Goal: Task Accomplishment & Management: Manage account settings

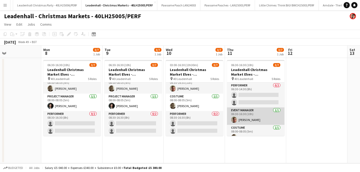
scroll to position [49, 0]
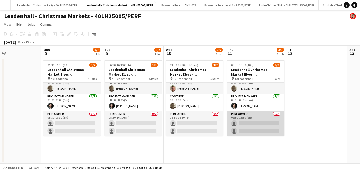
click at [258, 117] on app-card-role "Performer 0/2 08:30-16:30 (8h) single-neutral-actions single-neutral-actions" at bounding box center [255, 123] width 57 height 25
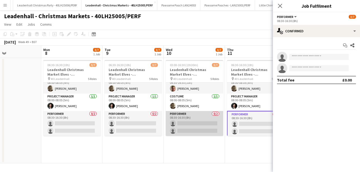
click at [201, 116] on app-card-role "Performer 0/2 08:30-16:30 (8h) single-neutral-actions single-neutral-actions" at bounding box center [194, 123] width 57 height 25
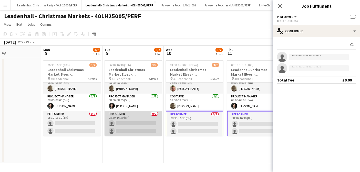
click at [136, 115] on app-card-role "Performer 0/2 08:30-16:30 (8h) single-neutral-actions single-neutral-actions" at bounding box center [133, 123] width 57 height 25
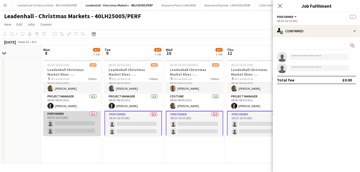
click at [78, 115] on app-card-role "Performer 0/2 08:30-16:30 (8h) single-neutral-actions single-neutral-actions" at bounding box center [71, 123] width 57 height 25
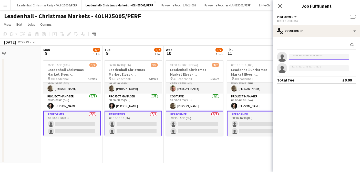
click at [298, 54] on input at bounding box center [318, 57] width 59 height 6
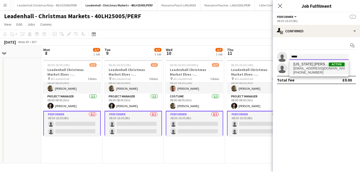
type input "*****"
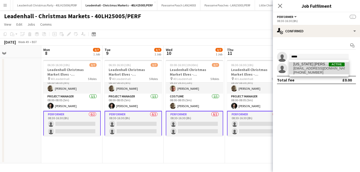
click at [303, 68] on span "[EMAIL_ADDRESS][DOMAIN_NAME]" at bounding box center [318, 68] width 51 height 4
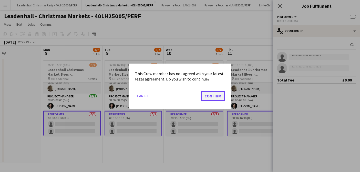
click at [212, 98] on button "Confirm" at bounding box center [213, 95] width 25 height 10
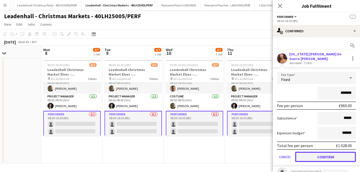
click at [320, 157] on button "Confirm" at bounding box center [325, 157] width 61 height 10
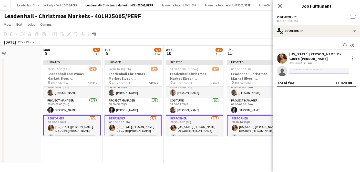
click at [321, 71] on input at bounding box center [318, 71] width 59 height 6
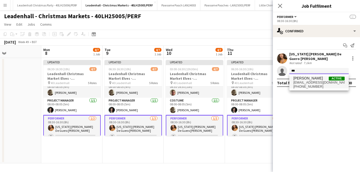
type input "***"
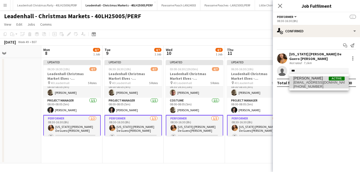
click at [314, 86] on span "[PHONE_NUMBER]" at bounding box center [318, 87] width 51 height 4
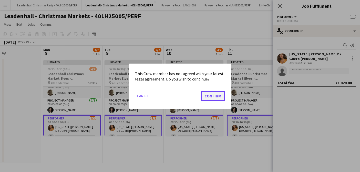
click at [210, 95] on button "Confirm" at bounding box center [213, 95] width 25 height 10
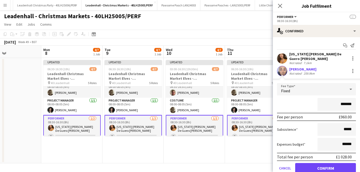
drag, startPoint x: 345, startPoint y: 103, endPoint x: 334, endPoint y: 103, distance: 10.5
click at [334, 103] on input "*******" at bounding box center [336, 104] width 38 height 13
type input "****"
click at [317, 168] on button "Confirm" at bounding box center [325, 168] width 61 height 10
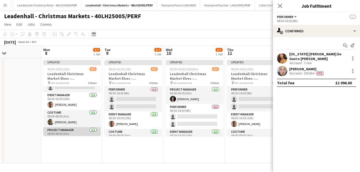
scroll to position [0, 0]
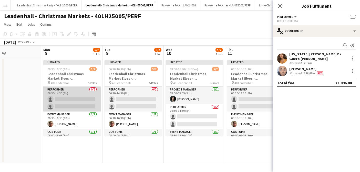
click at [69, 96] on app-card-role "Performer 0/2 06:30-14:30 (8h) single-neutral-actions single-neutral-actions" at bounding box center [71, 99] width 57 height 25
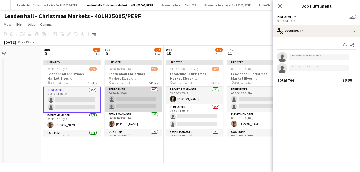
click at [120, 92] on app-card-role "Performer 0/2 06:30-14:30 (8h) single-neutral-actions single-neutral-actions" at bounding box center [133, 99] width 57 height 25
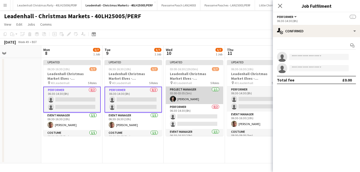
click at [186, 92] on app-card-role "Project Manager [DATE] 03:00-03:05 (5m) [PERSON_NAME]" at bounding box center [194, 95] width 57 height 17
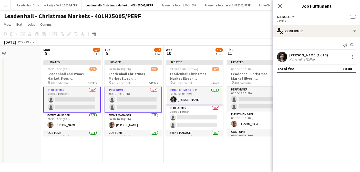
click at [194, 94] on app-card-role "Project Manager [DATE] 03:00-03:05 (5m) [PERSON_NAME]" at bounding box center [194, 96] width 57 height 18
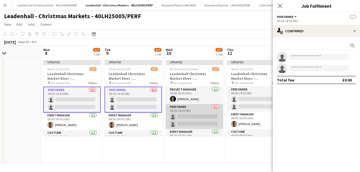
click at [190, 109] on app-card-role "Performer 0/2 06:30-14:30 (8h) single-neutral-actions single-neutral-actions" at bounding box center [194, 116] width 57 height 25
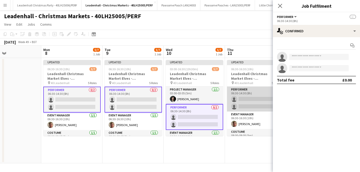
click at [246, 92] on app-card-role "Performer 0/2 06:30-14:30 (8h) single-neutral-actions single-neutral-actions" at bounding box center [255, 99] width 57 height 25
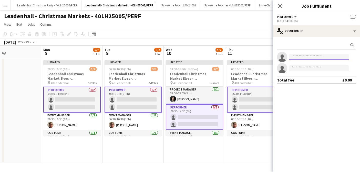
click at [309, 55] on input at bounding box center [318, 57] width 59 height 6
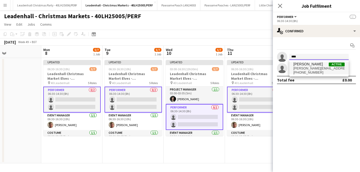
type input "****"
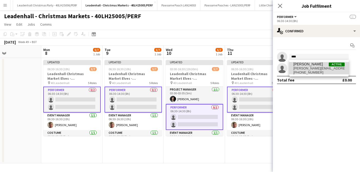
click at [312, 67] on span "[PERSON_NAME][EMAIL_ADDRESS][DOMAIN_NAME]" at bounding box center [318, 68] width 51 height 4
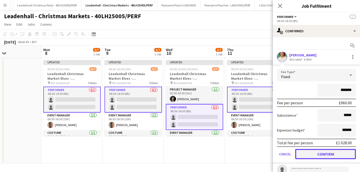
click at [332, 156] on button "Confirm" at bounding box center [325, 154] width 61 height 10
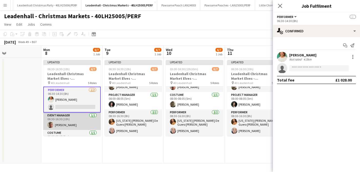
scroll to position [55, 0]
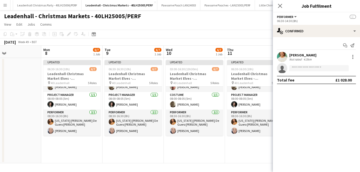
click at [249, 28] on app-page-menu "View Day view expanded Day view collapsed Month view Date picker Jump to [DATE]…" at bounding box center [180, 25] width 360 height 10
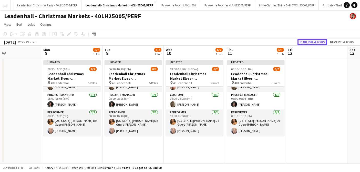
click at [315, 42] on button "Publish 4 jobs" at bounding box center [311, 42] width 29 height 7
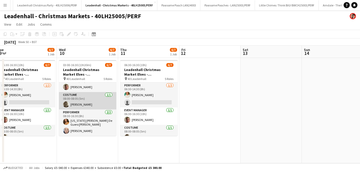
scroll to position [0, 0]
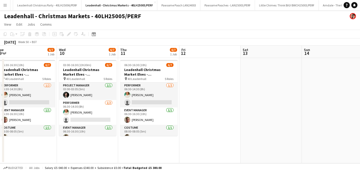
click at [6, 6] on app-icon "Menu" at bounding box center [5, 5] width 4 height 4
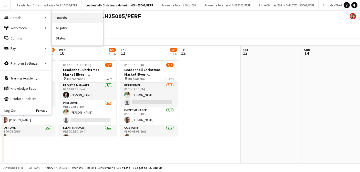
click at [68, 19] on link "Boards" at bounding box center [77, 18] width 51 height 10
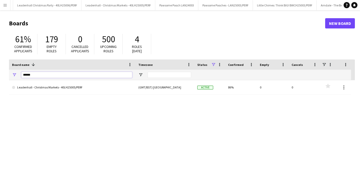
drag, startPoint x: 39, startPoint y: 75, endPoint x: 26, endPoint y: 74, distance: 12.3
click at [28, 74] on input "******" at bounding box center [76, 75] width 111 height 6
type input "*"
type input "*******"
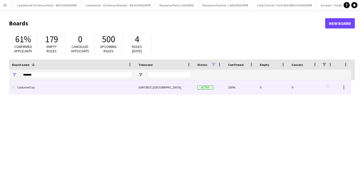
click at [27, 87] on link "Costume Day" at bounding box center [72, 87] width 120 height 14
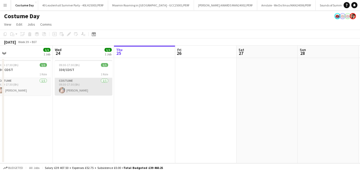
scroll to position [0, 123]
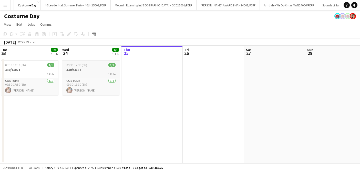
click at [79, 70] on h3 "330/COST" at bounding box center [90, 69] width 57 height 5
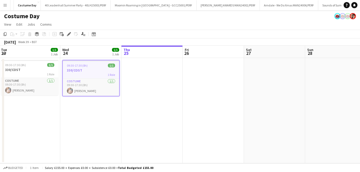
click at [148, 34] on app-toolbar "Copy Paste Paste Command V Paste with crew Command Shift V Paste linked Job [GE…" at bounding box center [180, 34] width 360 height 9
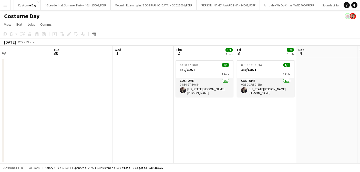
scroll to position [0, 194]
click at [216, 66] on div "09:30-17:30 (8h) 1/1" at bounding box center [204, 65] width 57 height 4
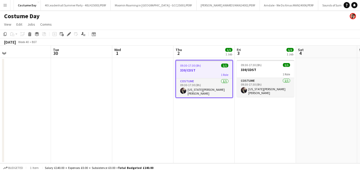
click at [203, 69] on h3 "330/COST" at bounding box center [204, 70] width 56 height 5
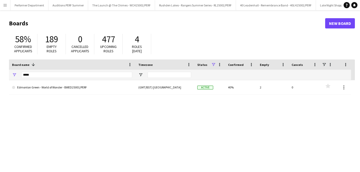
click at [8, 5] on button "Menu" at bounding box center [5, 5] width 10 height 10
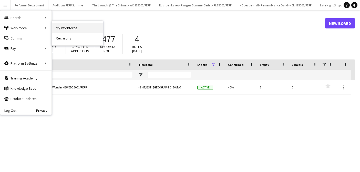
click at [77, 26] on link "My Workforce" at bounding box center [77, 28] width 51 height 10
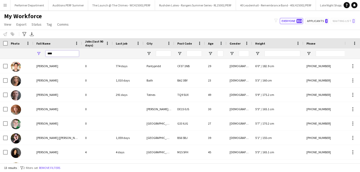
drag, startPoint x: 62, startPoint y: 54, endPoint x: 47, endPoint y: 53, distance: 14.4
click at [47, 53] on input "****" at bounding box center [62, 53] width 33 height 6
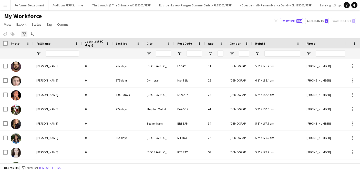
click at [26, 34] on icon "Advanced filters" at bounding box center [24, 34] width 4 height 4
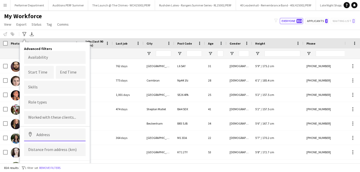
click at [44, 136] on input at bounding box center [54, 134] width 61 height 13
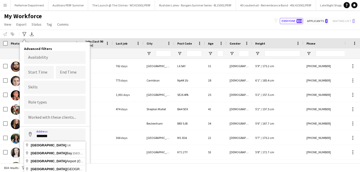
type input "**********"
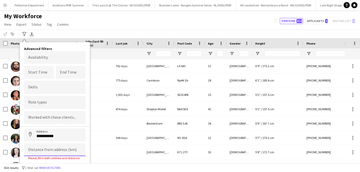
click at [45, 149] on input at bounding box center [54, 149] width 61 height 13
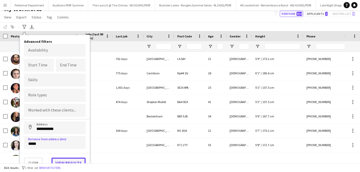
click at [66, 159] on button "View results" at bounding box center [68, 163] width 34 height 10
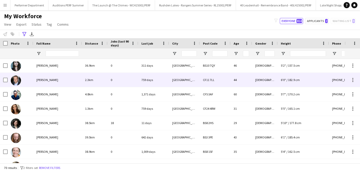
scroll to position [276, 0]
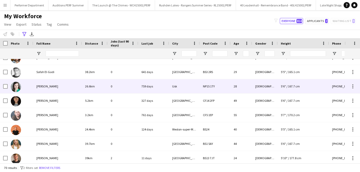
click at [45, 87] on span "Sara-Jane Waters" at bounding box center [47, 86] width 22 height 4
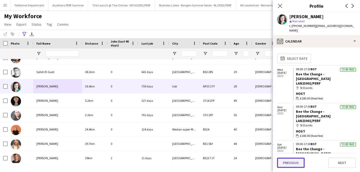
click at [290, 166] on button "Previous" at bounding box center [291, 163] width 28 height 10
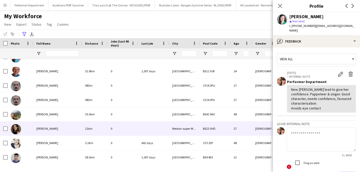
click at [41, 126] on div "Mia Borthwick" at bounding box center [57, 128] width 49 height 14
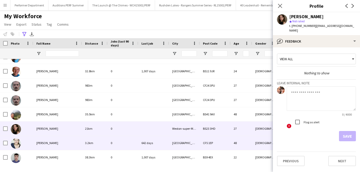
click at [53, 144] on span "Rebecca Knowles" at bounding box center [47, 143] width 22 height 4
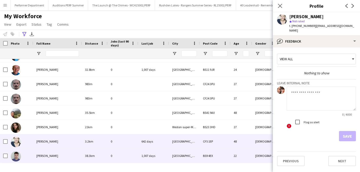
click at [48, 158] on div "Thomas Caldwell" at bounding box center [57, 156] width 49 height 14
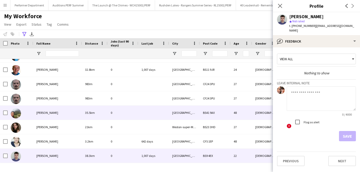
click at [49, 113] on div "Jo Payne" at bounding box center [57, 113] width 49 height 14
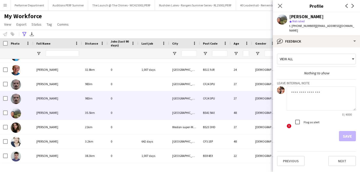
click at [47, 98] on span "William McGillivray" at bounding box center [47, 98] width 22 height 4
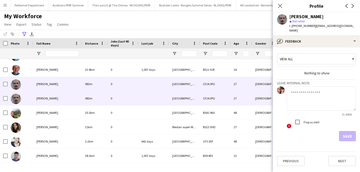
click at [47, 85] on span "William Mcgillivray" at bounding box center [47, 84] width 22 height 4
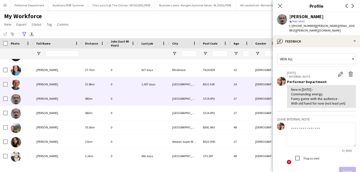
click at [47, 85] on span "William Marles" at bounding box center [47, 84] width 22 height 4
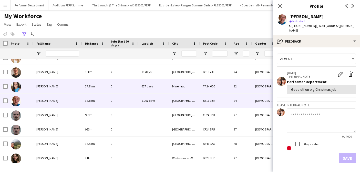
click at [47, 85] on span "Victoria Smalley" at bounding box center [47, 86] width 22 height 4
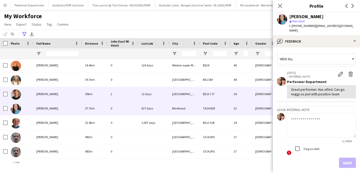
click at [43, 93] on span "Tobias Frost" at bounding box center [47, 94] width 22 height 4
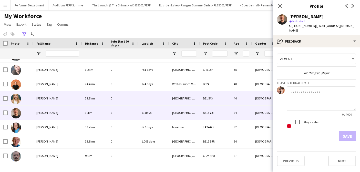
click at [43, 99] on span "Suzanne van Maurik" at bounding box center [47, 98] width 22 height 4
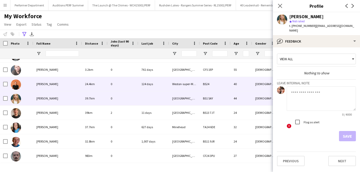
click at [47, 81] on div "Stephanie Cowton" at bounding box center [57, 84] width 49 height 14
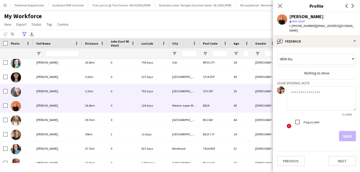
click at [44, 95] on div "Simon Howells" at bounding box center [57, 91] width 49 height 14
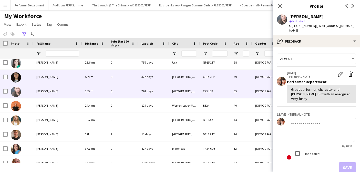
click at [48, 75] on span "Serena Lewis" at bounding box center [47, 77] width 22 height 4
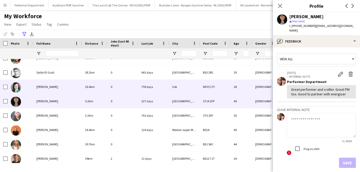
click at [49, 86] on span "Sara-Jane Waters" at bounding box center [47, 87] width 22 height 4
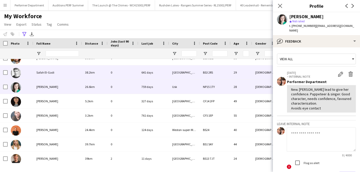
click at [49, 72] on span "Safah El-Gadi" at bounding box center [45, 72] width 18 height 4
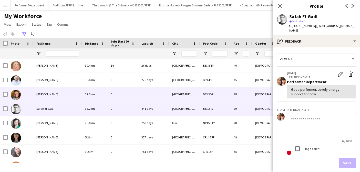
click at [47, 94] on span "Robin Dimond" at bounding box center [47, 94] width 22 height 4
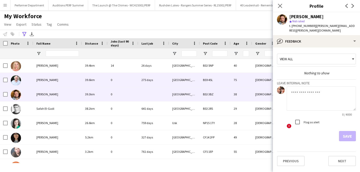
click at [50, 78] on div "Richard Worsnop" at bounding box center [57, 80] width 49 height 14
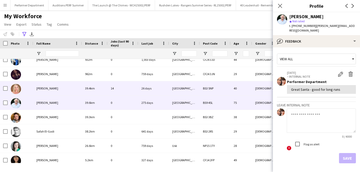
click at [50, 89] on span "Rhianwen Bailey" at bounding box center [47, 88] width 22 height 4
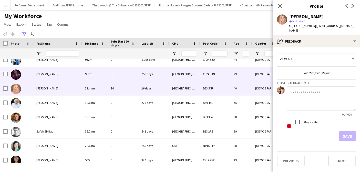
click at [50, 73] on span "Rhianna Yates" at bounding box center [47, 74] width 22 height 4
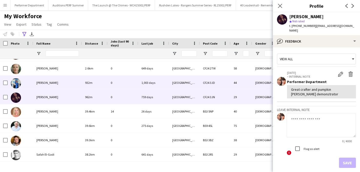
click at [49, 82] on span "Rebecca wyn Kelly" at bounding box center [47, 83] width 22 height 4
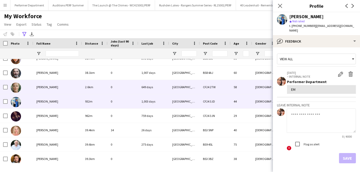
click at [49, 84] on div "Polly Kilpatrick" at bounding box center [57, 87] width 49 height 14
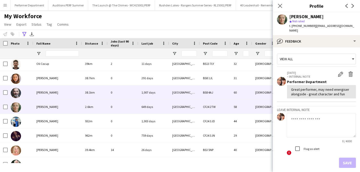
click at [45, 92] on span "Paul Simcox" at bounding box center [47, 92] width 22 height 4
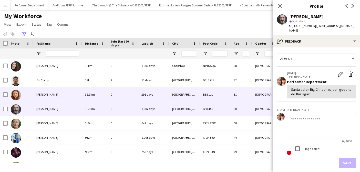
click at [45, 92] on div "Olivia Wylde" at bounding box center [57, 94] width 49 height 14
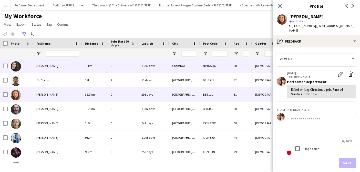
click at [44, 63] on div "Nikkita Miller" at bounding box center [57, 66] width 49 height 14
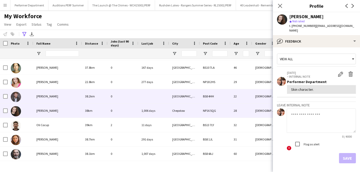
click at [47, 96] on span "Nathan hollis" at bounding box center [47, 96] width 22 height 4
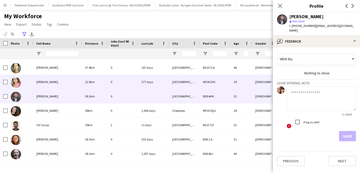
click at [49, 84] on span "Natalie champion" at bounding box center [47, 82] width 22 height 4
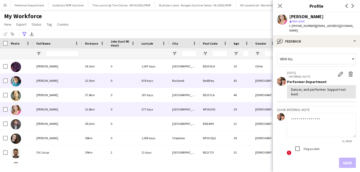
click at [49, 84] on div "Michelle Savage" at bounding box center [57, 81] width 49 height 14
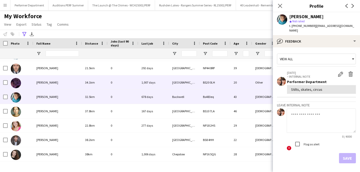
click at [49, 84] on span "Maya Matthews" at bounding box center [47, 82] width 22 height 4
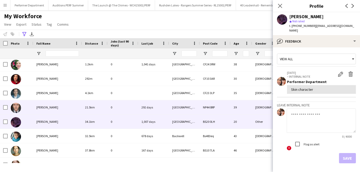
click at [49, 110] on div "Matthew Rohman" at bounding box center [57, 107] width 49 height 14
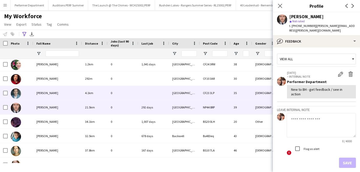
click at [49, 92] on span "Matt Findlay" at bounding box center [47, 93] width 22 height 4
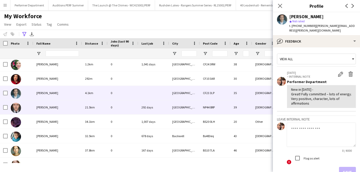
click at [44, 106] on span "Matthew Rohman" at bounding box center [47, 107] width 22 height 4
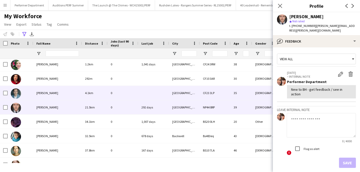
click at [44, 95] on div "Matt Findlay" at bounding box center [57, 93] width 49 height 14
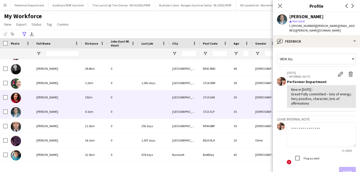
click at [44, 97] on span "Maria Cassar" at bounding box center [47, 97] width 22 height 4
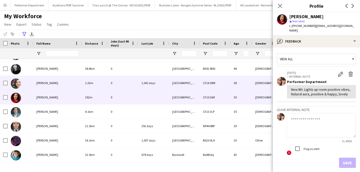
click at [45, 83] on span "Kim Noble" at bounding box center [47, 83] width 22 height 4
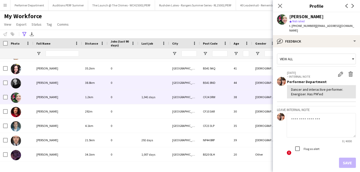
click at [45, 83] on span "kesty morrison" at bounding box center [47, 83] width 22 height 4
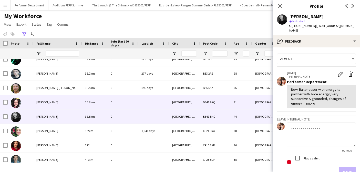
click at [46, 99] on div "Justine Squire" at bounding box center [57, 102] width 49 height 14
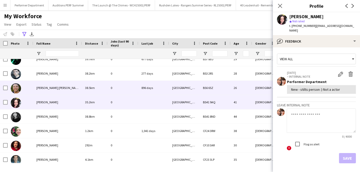
click at [50, 87] on span "Josiah Louis Robinson Eloi" at bounding box center [60, 88] width 49 height 4
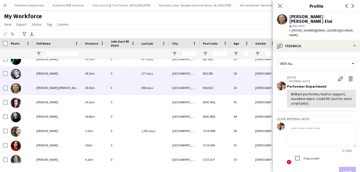
click at [49, 71] on span "Joshua Whisson" at bounding box center [47, 73] width 22 height 4
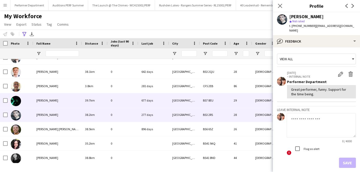
click at [49, 99] on span "Joseph Bradford" at bounding box center [47, 100] width 22 height 4
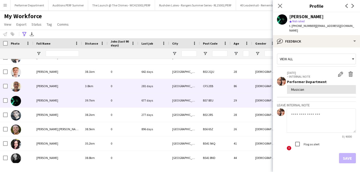
click at [47, 85] on span "John Prior" at bounding box center [47, 86] width 22 height 4
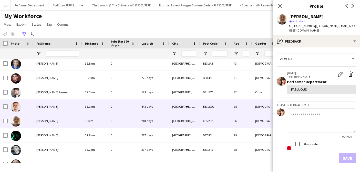
click at [46, 106] on span "Joe Topping" at bounding box center [47, 107] width 22 height 4
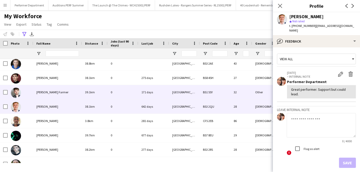
click at [50, 88] on div "James Copplestone Farmer" at bounding box center [57, 92] width 49 height 14
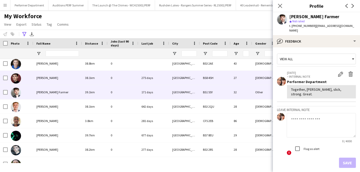
click at [46, 79] on span "Jacob Aldcroft" at bounding box center [47, 78] width 22 height 4
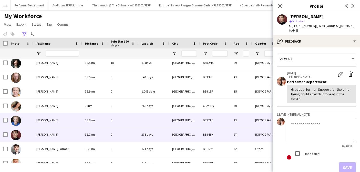
click at [45, 116] on div "Holly Meechan" at bounding box center [57, 120] width 49 height 14
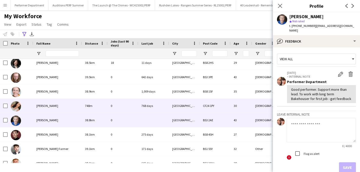
click at [49, 104] on span "Hollie Oleary" at bounding box center [47, 106] width 22 height 4
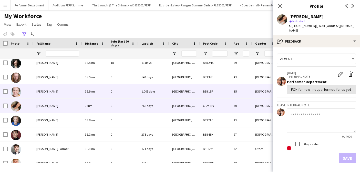
click at [51, 88] on div "Hannah Maddison" at bounding box center [57, 91] width 49 height 14
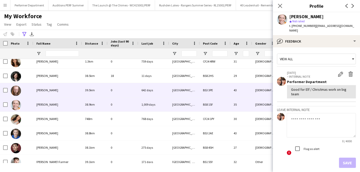
scroll to position [304, 0]
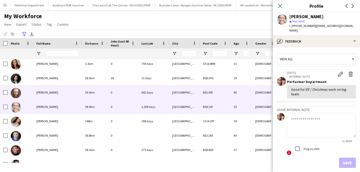
click at [51, 91] on span "Gerard Cooke" at bounding box center [47, 92] width 22 height 4
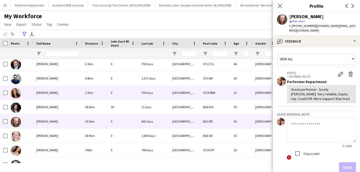
scroll to position [274, 0]
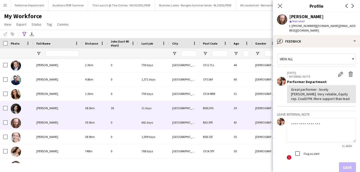
click at [44, 109] on span "[PERSON_NAME]" at bounding box center [47, 108] width 22 height 4
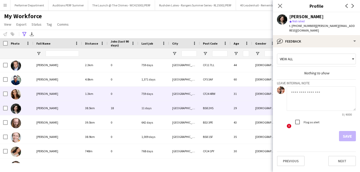
click at [45, 94] on span "Gareth Tidball" at bounding box center [47, 94] width 22 height 4
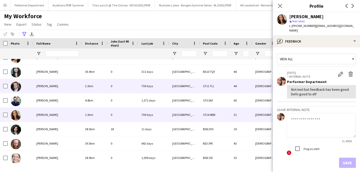
scroll to position [251, 0]
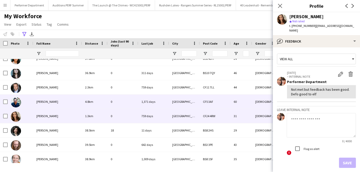
click at [46, 101] on span "Gareth Potter" at bounding box center [47, 102] width 22 height 4
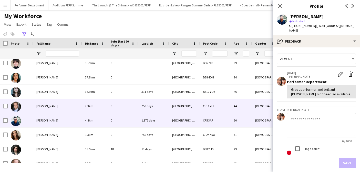
scroll to position [232, 0]
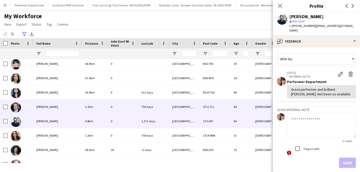
click at [45, 105] on span "Gareth Bale" at bounding box center [47, 107] width 22 height 4
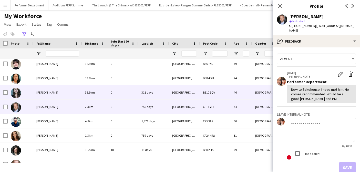
click at [47, 92] on span "fiona Battisby" at bounding box center [47, 92] width 22 height 4
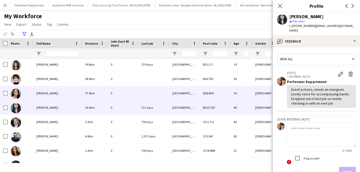
click at [47, 92] on span "Eve McRoberts" at bounding box center [47, 93] width 22 height 4
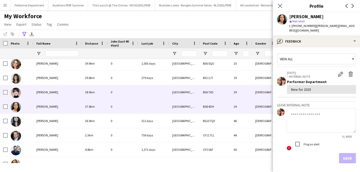
click at [47, 93] on span "Emma Vaithianathan" at bounding box center [47, 92] width 22 height 4
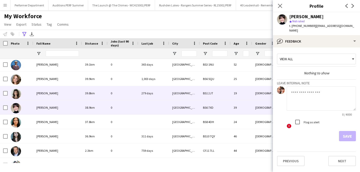
click at [47, 90] on div "Ella Hughes" at bounding box center [57, 93] width 49 height 14
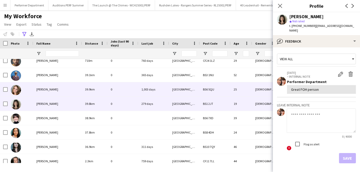
click at [47, 90] on span "Elise Eden-Rose" at bounding box center [47, 89] width 22 height 4
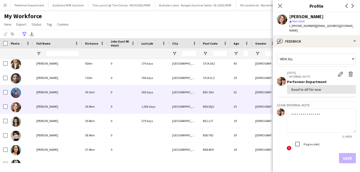
click at [46, 94] on span "Dickie Nutter" at bounding box center [47, 92] width 22 height 4
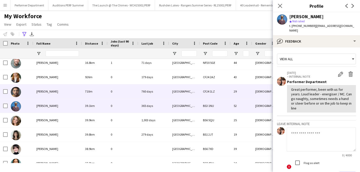
click at [46, 94] on div "Devante Fleming" at bounding box center [57, 91] width 49 height 14
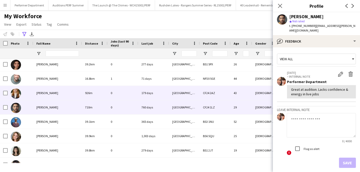
click at [46, 96] on div "Bryony Morgan" at bounding box center [57, 93] width 49 height 14
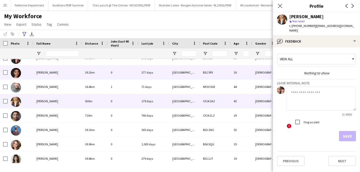
click at [48, 70] on div "Bella Finlayson" at bounding box center [57, 72] width 49 height 14
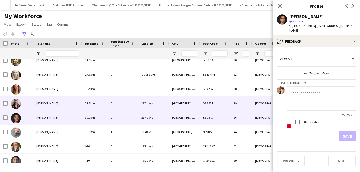
click at [45, 107] on div "Anastasia Kudryashova" at bounding box center [57, 103] width 49 height 14
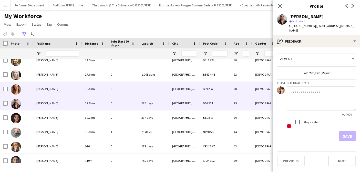
click at [43, 86] on div "Amy Harrison" at bounding box center [57, 89] width 49 height 14
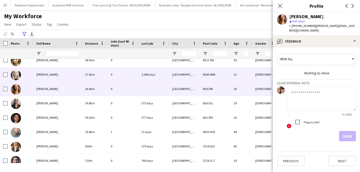
click at [44, 75] on span "Amelia Jones" at bounding box center [47, 75] width 22 height 4
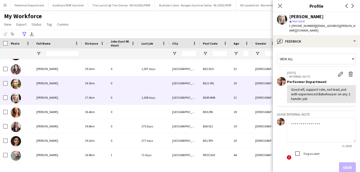
click at [45, 85] on div "Amber Linney" at bounding box center [57, 83] width 49 height 14
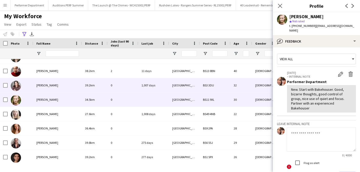
click at [45, 83] on div "Alice Lamb" at bounding box center [57, 85] width 49 height 14
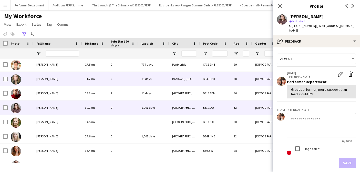
click at [47, 77] on span "Ali Campbell" at bounding box center [47, 79] width 22 height 4
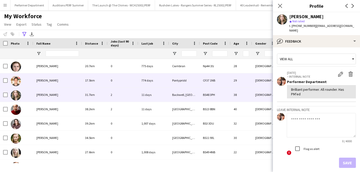
click at [47, 77] on div "Aled Williams" at bounding box center [57, 80] width 49 height 14
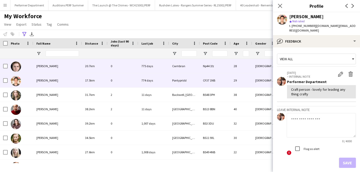
click at [46, 68] on span "Aaron May" at bounding box center [47, 66] width 22 height 4
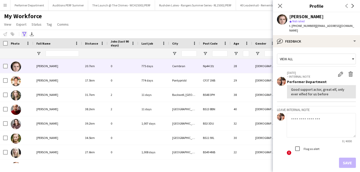
click at [24, 33] on icon "Advanced filters" at bounding box center [24, 34] width 4 height 4
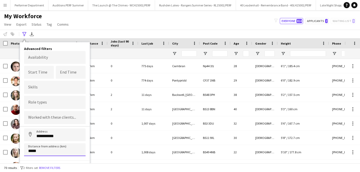
click at [30, 151] on input "*****" at bounding box center [54, 149] width 61 height 13
type input "*****"
click button "Address" at bounding box center [30, 134] width 12 height 12
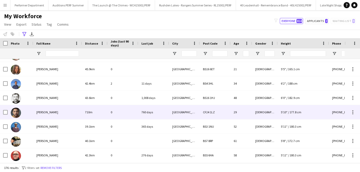
scroll to position [563, 0]
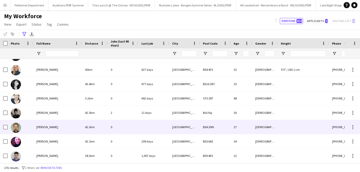
click at [49, 126] on span "Stan Elliott" at bounding box center [47, 127] width 22 height 4
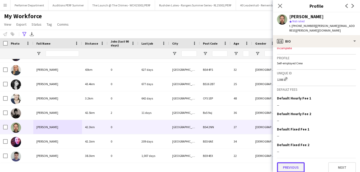
click at [292, 163] on button "Previous" at bounding box center [291, 167] width 28 height 10
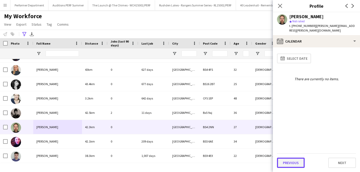
click at [287, 163] on button "Previous" at bounding box center [291, 163] width 28 height 10
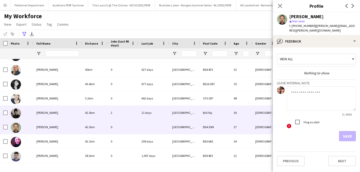
click at [53, 112] on span "Sophie Greenwood" at bounding box center [47, 113] width 22 height 4
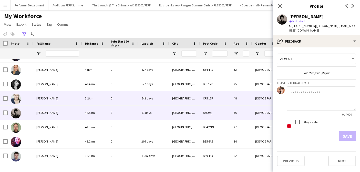
click at [48, 94] on div "Rebecca Knowles" at bounding box center [57, 98] width 49 height 14
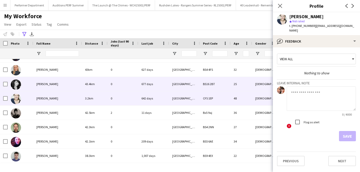
click at [48, 86] on span "Rachel Furlong" at bounding box center [47, 84] width 22 height 4
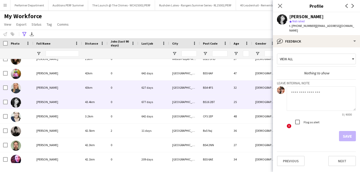
click at [48, 88] on span "Olivia Benton" at bounding box center [47, 88] width 22 height 4
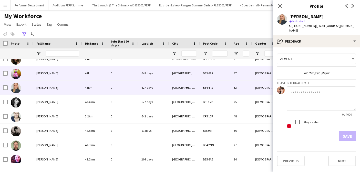
click at [47, 73] on span "Michelle Roche" at bounding box center [47, 73] width 22 height 4
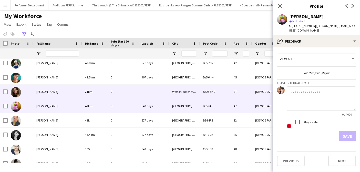
click at [47, 91] on span "Mia Borthwick" at bounding box center [47, 92] width 22 height 4
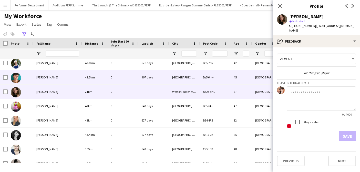
click at [50, 77] on span "Lucie Victoria Flynn" at bounding box center [47, 77] width 22 height 4
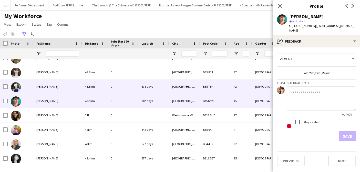
click at [49, 87] on span "Loz James" at bounding box center [47, 87] width 22 height 4
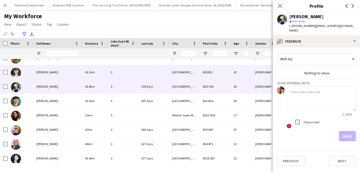
click at [46, 72] on span "Kirsty Cox" at bounding box center [47, 72] width 22 height 4
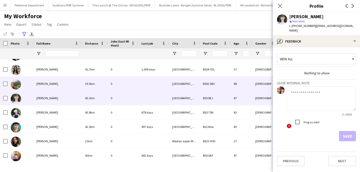
click at [46, 82] on span "Jo Payne" at bounding box center [47, 84] width 22 height 4
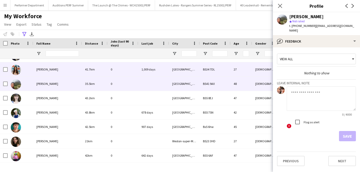
click at [49, 72] on div "Hannah Winfield" at bounding box center [57, 69] width 49 height 14
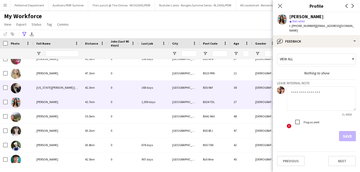
click at [48, 85] on div "[US_STATE][PERSON_NAME] [PERSON_NAME]" at bounding box center [57, 87] width 49 height 14
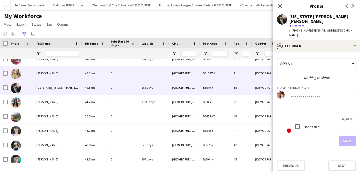
click at [47, 72] on span "Evie Coombs" at bounding box center [47, 73] width 22 height 4
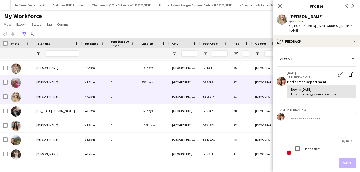
click at [47, 84] on span "Ellie stephens" at bounding box center [47, 82] width 22 height 4
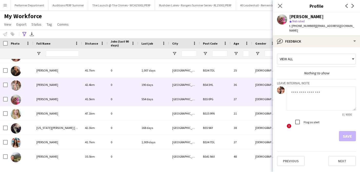
click at [48, 84] on span "Elle Roberts" at bounding box center [47, 85] width 22 height 4
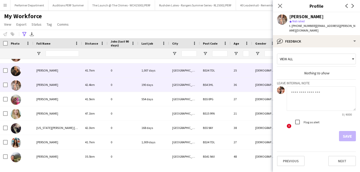
click at [47, 72] on span "Elizabeth Bishop" at bounding box center [47, 70] width 22 height 4
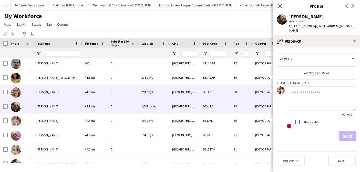
click at [45, 90] on span "Annabel Smith" at bounding box center [47, 92] width 22 height 4
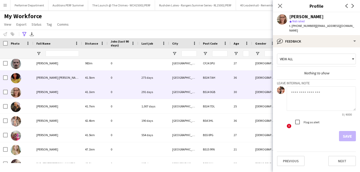
click at [47, 76] on span "Amaka Anastassia Okafor" at bounding box center [58, 78] width 44 height 4
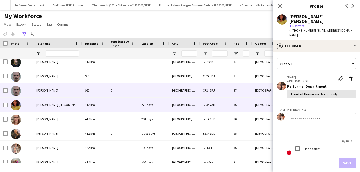
click at [45, 90] on span "William McGillivray" at bounding box center [47, 90] width 22 height 4
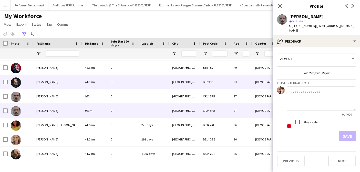
click at [46, 80] on span "Kieron Edwards" at bounding box center [47, 82] width 22 height 4
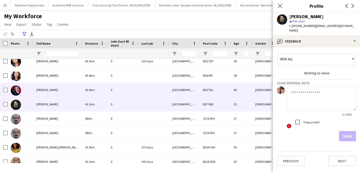
click at [44, 88] on span "Angie Belcher" at bounding box center [47, 90] width 22 height 4
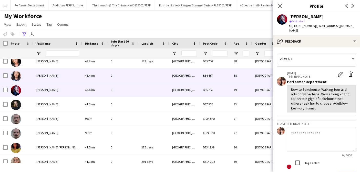
click at [46, 75] on span "Francesca Bath" at bounding box center [47, 76] width 22 height 4
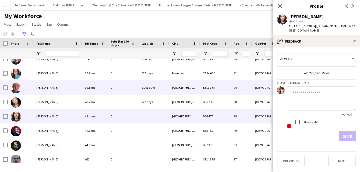
click at [49, 89] on span "William Marles" at bounding box center [47, 88] width 22 height 4
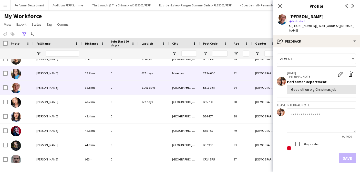
click at [47, 73] on span "Victoria Smalley" at bounding box center [47, 73] width 22 height 4
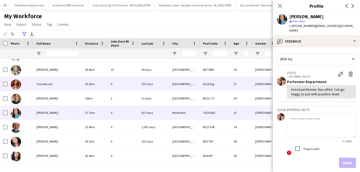
click at [47, 84] on span "Taynee Lord" at bounding box center [44, 84] width 16 height 4
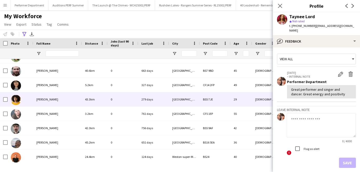
click at [49, 98] on span "Shiquerra Robertson" at bounding box center [47, 99] width 22 height 4
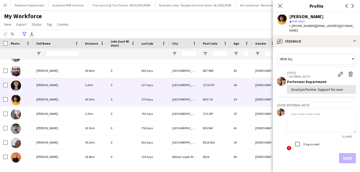
click at [50, 87] on span "Serena Lewis" at bounding box center [47, 85] width 22 height 4
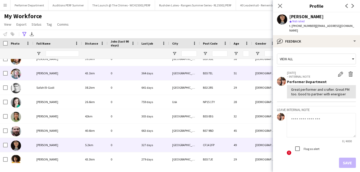
click at [48, 74] on span "Rose Popay" at bounding box center [47, 73] width 22 height 4
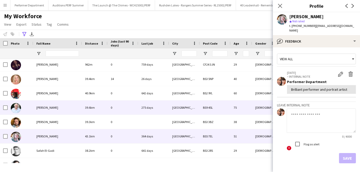
click at [50, 105] on div "Richard Worsnop" at bounding box center [57, 107] width 49 height 14
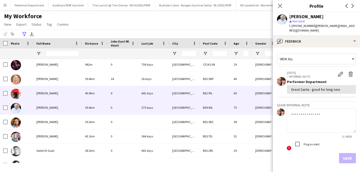
click at [47, 93] on span "Richard Hughes" at bounding box center [47, 93] width 22 height 4
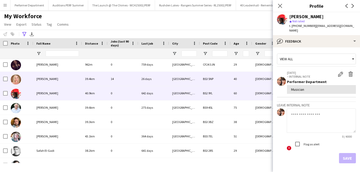
click at [46, 77] on div "Rhianwen Bailey" at bounding box center [57, 79] width 49 height 14
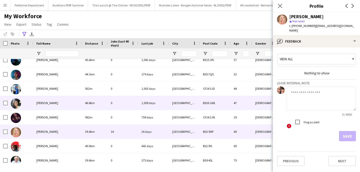
click at [46, 101] on span "Renata Van Mazyk" at bounding box center [47, 103] width 22 height 4
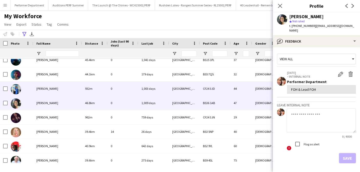
click at [46, 88] on span "Rebecca wyn Kelly" at bounding box center [47, 89] width 22 height 4
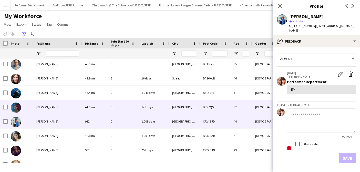
click at [45, 108] on span "Rebecca Robinson" at bounding box center [47, 107] width 22 height 4
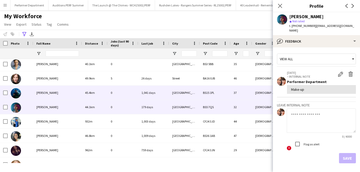
click at [45, 94] on span "rachel lawrence" at bounding box center [47, 93] width 22 height 4
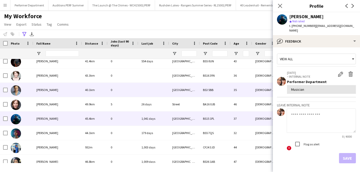
click at [46, 92] on div "Rachael Cummins" at bounding box center [57, 90] width 49 height 14
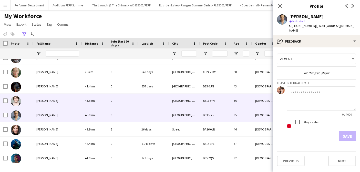
click at [46, 98] on div "Polly Tisdall" at bounding box center [57, 101] width 49 height 14
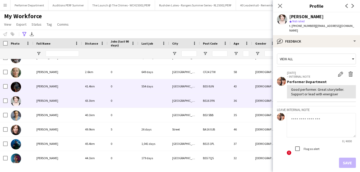
click at [45, 87] on span "Polly Simon" at bounding box center [47, 86] width 22 height 4
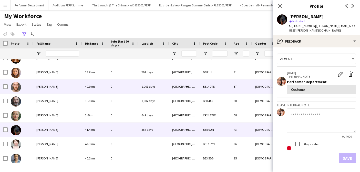
click at [46, 88] on div "Paul Lawless" at bounding box center [57, 86] width 49 height 14
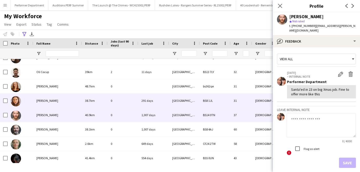
click at [45, 100] on span "Olivia Wylde" at bounding box center [47, 101] width 22 height 4
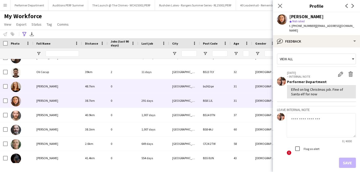
click at [48, 86] on span "Olivia Nash-Morris" at bounding box center [47, 86] width 22 height 4
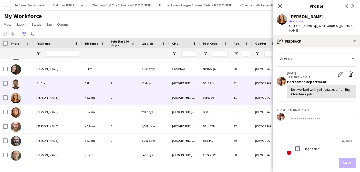
click at [48, 86] on div "Oli Cocup" at bounding box center [57, 83] width 49 height 14
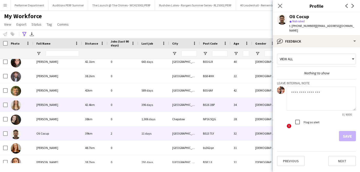
click at [44, 104] on span "Nicola Cleary" at bounding box center [47, 105] width 22 height 4
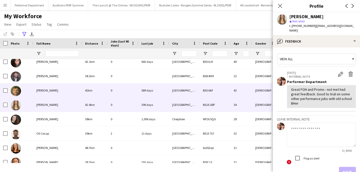
click at [46, 91] on span "Nick Hallett" at bounding box center [47, 90] width 22 height 4
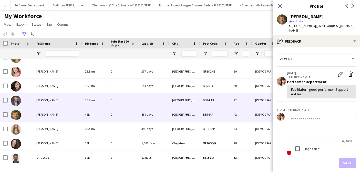
click at [45, 102] on div "Nathan hollis" at bounding box center [57, 100] width 49 height 14
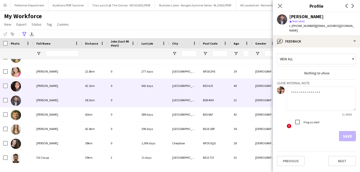
click at [46, 86] on span "Natasha Martirosian" at bounding box center [47, 86] width 22 height 4
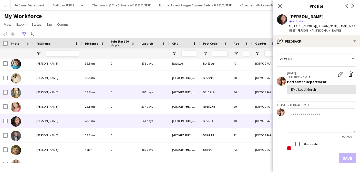
click at [48, 90] on span "Naomi Campbell" at bounding box center [47, 92] width 22 height 4
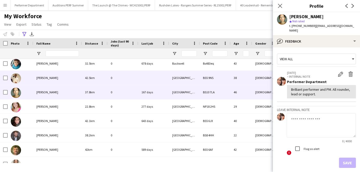
click at [48, 80] on div "moses Hardwick" at bounding box center [57, 78] width 49 height 14
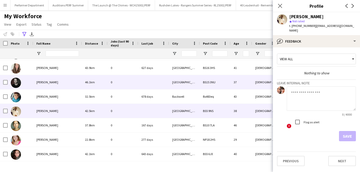
click at [49, 82] on span "Meredith Colchester" at bounding box center [47, 82] width 22 height 4
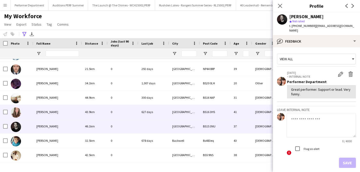
click at [47, 111] on span "Melissa Inman" at bounding box center [47, 112] width 22 height 4
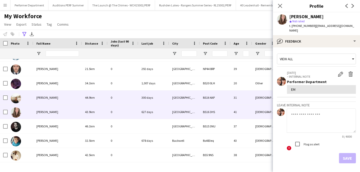
click at [47, 98] on span "Megan Clark" at bounding box center [47, 98] width 22 height 4
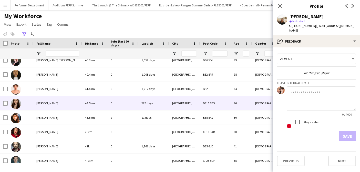
click at [45, 103] on span "Margot Navellou" at bounding box center [47, 103] width 22 height 4
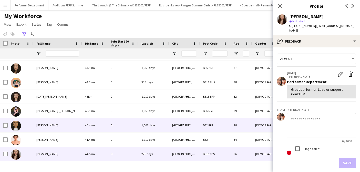
click at [43, 126] on span "lunda dimbelolo" at bounding box center [47, 125] width 22 height 4
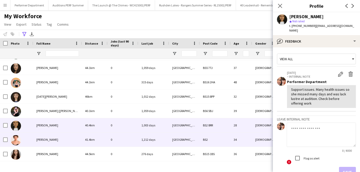
click at [45, 140] on span "Maia Ayling" at bounding box center [47, 140] width 22 height 4
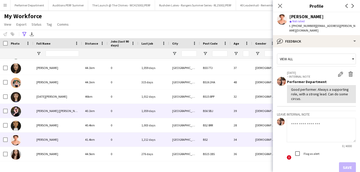
click at [45, 111] on span "Lucy-jane [Dott] Williams" at bounding box center [70, 111] width 68 height 4
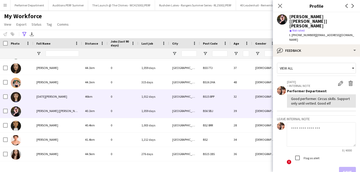
click at [50, 96] on span "Lucia de Paiva-Kynch" at bounding box center [51, 97] width 31 height 4
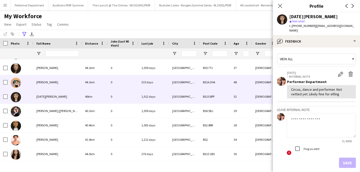
click at [49, 83] on span "Lotte Norgaard" at bounding box center [47, 82] width 22 height 4
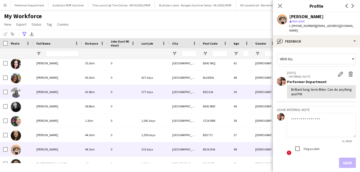
click at [45, 95] on div "Katharina Schwitalla" at bounding box center [57, 92] width 49 height 14
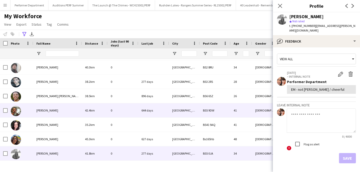
click at [45, 111] on span "Joss Murray" at bounding box center [47, 110] width 22 height 4
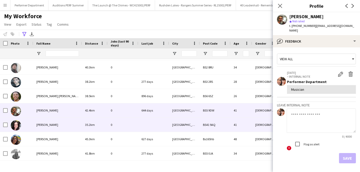
click at [45, 127] on div "Justine Squire" at bounding box center [57, 125] width 49 height 14
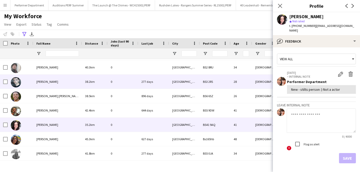
click at [49, 82] on span "Joshua Whisson" at bounding box center [47, 82] width 22 height 4
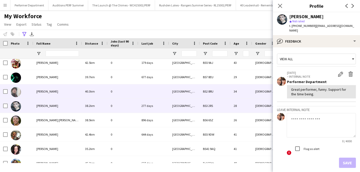
click at [49, 91] on span "joseph elliott trudgeon" at bounding box center [47, 91] width 22 height 4
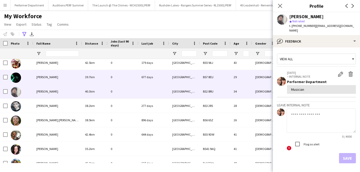
click at [47, 78] on span "Joseph Bradford" at bounding box center [47, 77] width 22 height 4
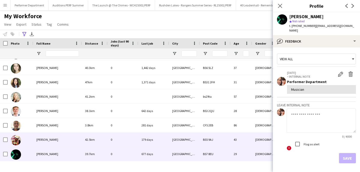
click at [43, 138] on span "John Walton" at bounding box center [47, 140] width 22 height 4
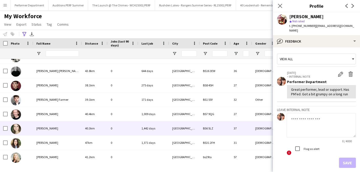
click at [46, 130] on span "Jesse Meadows" at bounding box center [47, 128] width 22 height 4
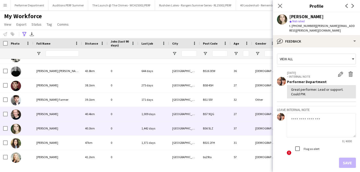
click at [55, 113] on span "James Rayner-Adams" at bounding box center [47, 114] width 22 height 4
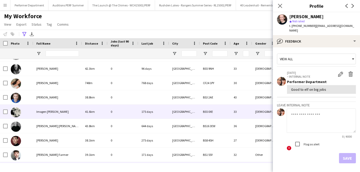
click at [55, 113] on div "Imogen Penny" at bounding box center [57, 112] width 49 height 14
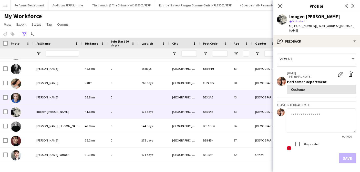
click at [53, 101] on div "Holly Meechan" at bounding box center [57, 97] width 49 height 14
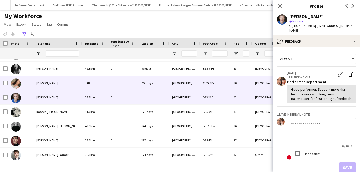
click at [47, 81] on span "Hollie Oleary" at bounding box center [47, 83] width 22 height 4
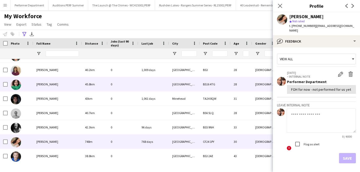
click at [47, 81] on div "Hannah Rachael" at bounding box center [57, 84] width 49 height 14
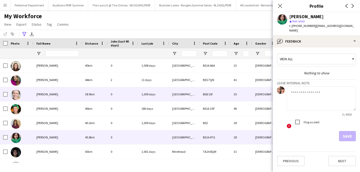
click at [45, 91] on div "Hannah Maddison" at bounding box center [57, 94] width 49 height 14
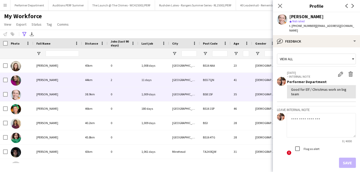
click at [46, 79] on span "Grania Pickard" at bounding box center [47, 80] width 22 height 4
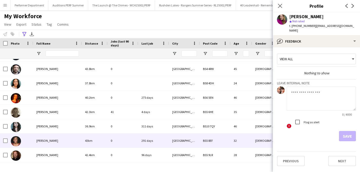
click at [42, 141] on span "Fowzia Madar" at bounding box center [47, 141] width 22 height 4
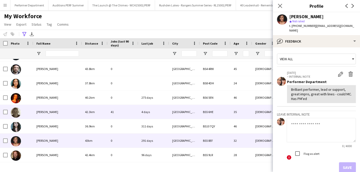
click at [45, 112] on span "[PERSON_NAME]" at bounding box center [47, 112] width 22 height 4
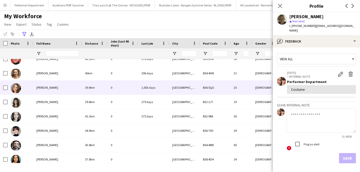
click at [46, 87] on span "Elise Eden-Rose" at bounding box center [47, 88] width 22 height 4
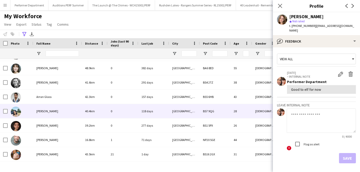
click at [44, 112] on span "Ayse Demir" at bounding box center [47, 111] width 22 height 4
click at [277, 3] on app-icon "Close pop-in" at bounding box center [279, 5] width 7 height 7
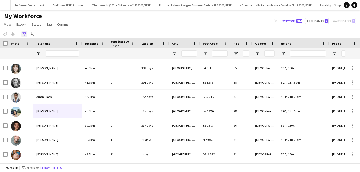
click at [25, 32] on icon at bounding box center [24, 34] width 4 height 4
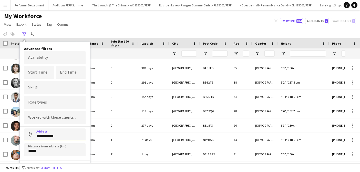
drag, startPoint x: 61, startPoint y: 137, endPoint x: 13, endPoint y: 134, distance: 47.8
click at [13, 134] on main "**********" at bounding box center [180, 87] width 360 height 155
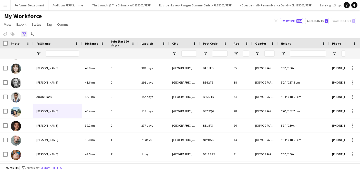
click at [24, 36] on icon at bounding box center [24, 34] width 4 height 4
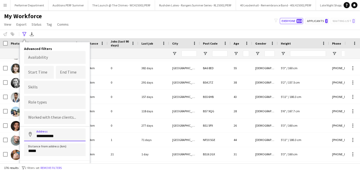
drag, startPoint x: 57, startPoint y: 135, endPoint x: 38, endPoint y: 134, distance: 18.5
click at [38, 134] on input "**********" at bounding box center [54, 134] width 61 height 13
type input "*"
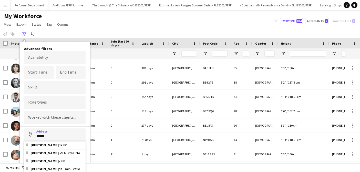
click at [24, 128] on button "Address" at bounding box center [30, 134] width 12 height 12
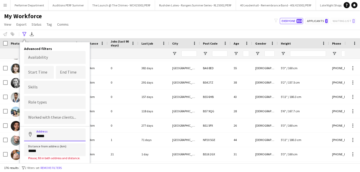
scroll to position [1, 0]
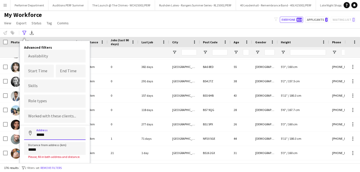
click at [55, 139] on input "*****" at bounding box center [54, 133] width 61 height 13
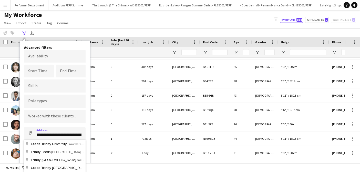
type input "**********"
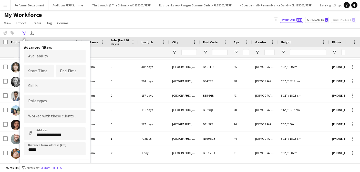
scroll to position [7, 0]
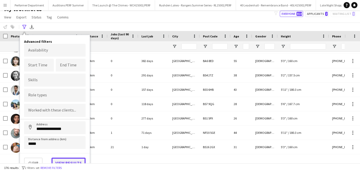
click at [66, 160] on button "View results" at bounding box center [68, 163] width 34 height 10
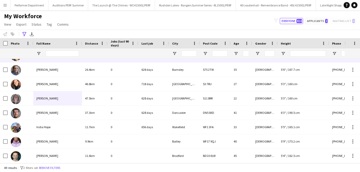
scroll to position [113, 0]
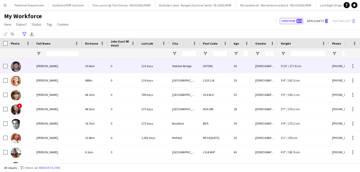
click at [47, 68] on div "Alex Colley" at bounding box center [57, 66] width 49 height 14
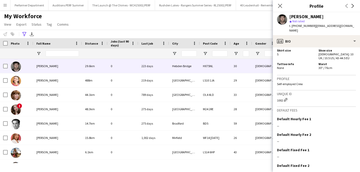
scroll to position [336, 0]
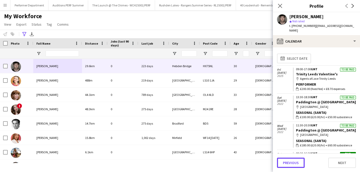
click at [293, 164] on button "Previous" at bounding box center [291, 163] width 28 height 10
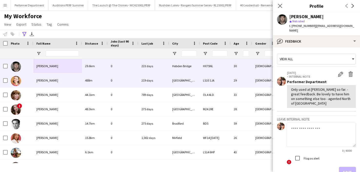
click at [50, 81] on div "Amy Blake" at bounding box center [57, 80] width 49 height 14
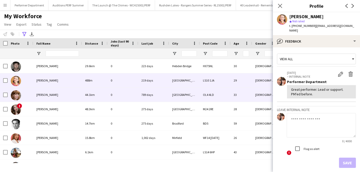
click at [46, 92] on div "Amy Gavin" at bounding box center [57, 95] width 49 height 14
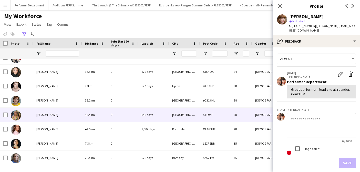
scroll to position [108, 0]
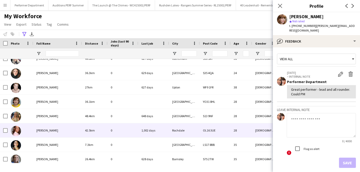
click at [43, 131] on span "Emma Bradley" at bounding box center [47, 130] width 22 height 4
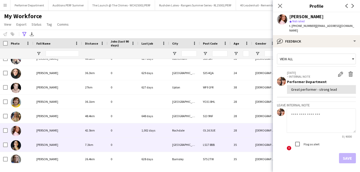
click at [35, 145] on div "Emma Golding" at bounding box center [57, 145] width 49 height 14
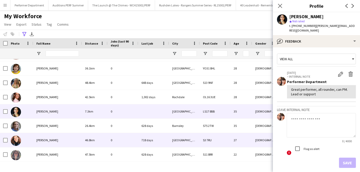
scroll to position [0, 0]
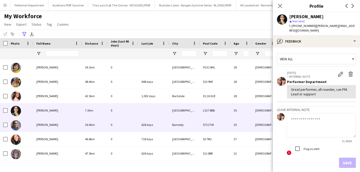
click at [40, 122] on div "Gracie Kelly" at bounding box center [57, 125] width 49 height 14
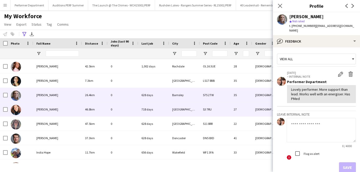
click at [46, 111] on span "Hannah Wade" at bounding box center [47, 109] width 22 height 4
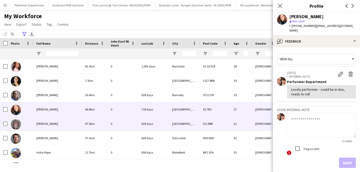
click at [46, 125] on span "Holly Clarke" at bounding box center [47, 124] width 22 height 4
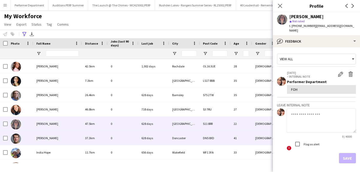
click at [46, 137] on span "Ian Archdeacon" at bounding box center [47, 138] width 22 height 4
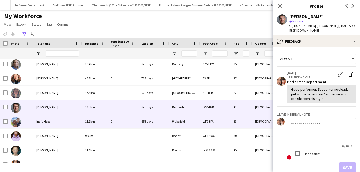
click at [40, 123] on span "India Hope" at bounding box center [43, 121] width 14 height 4
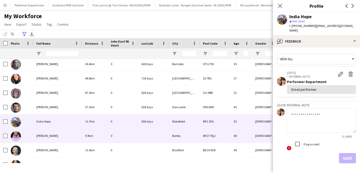
click at [43, 135] on span "James Fogerty" at bounding box center [47, 136] width 22 height 4
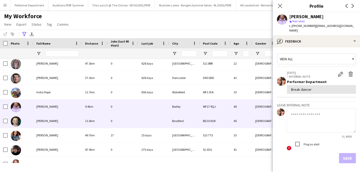
click at [47, 122] on span "Jeanette Percival" at bounding box center [47, 121] width 22 height 4
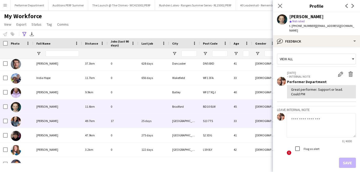
click at [47, 122] on span "Kacherelle Brown" at bounding box center [47, 121] width 22 height 4
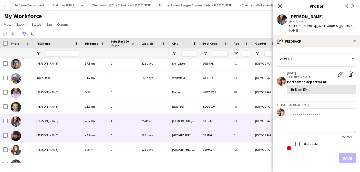
click at [46, 133] on span "Kat Stroak" at bounding box center [47, 135] width 22 height 4
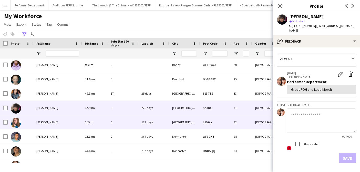
click at [47, 120] on span "Kathryn Hanke" at bounding box center [47, 122] width 22 height 4
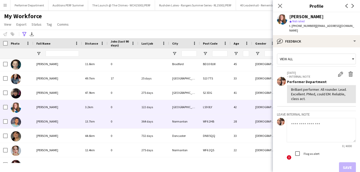
click at [43, 120] on span "Levi Tucker" at bounding box center [47, 121] width 22 height 4
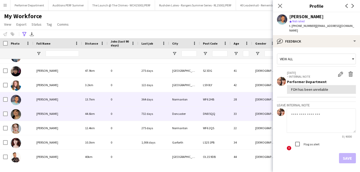
click at [45, 115] on span "Michelle Kelly" at bounding box center [47, 114] width 22 height 4
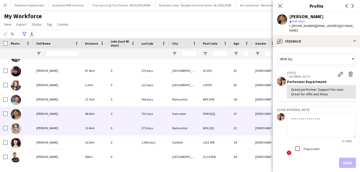
click at [46, 129] on span "Millie Sparks" at bounding box center [47, 128] width 22 height 4
click at [47, 114] on span "Michelle Kelly" at bounding box center [47, 114] width 22 height 4
click at [46, 126] on span "Millie Sparks" at bounding box center [47, 128] width 22 height 4
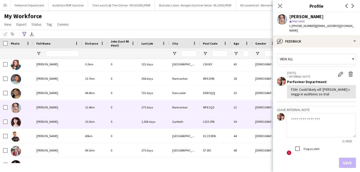
click at [45, 120] on span "Naomi Lombard" at bounding box center [47, 122] width 22 height 4
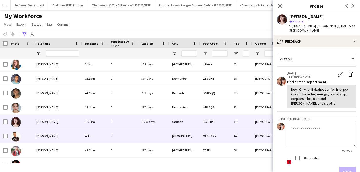
click at [44, 135] on span "Nathan Morris" at bounding box center [47, 136] width 22 height 4
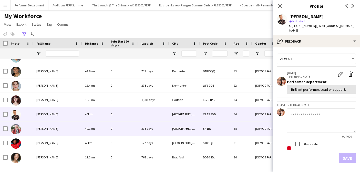
click at [41, 131] on div "Nick Chadwin" at bounding box center [57, 128] width 49 height 14
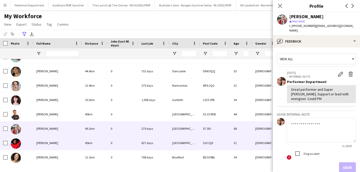
click at [42, 139] on div "Pauline Bonsu" at bounding box center [57, 143] width 49 height 14
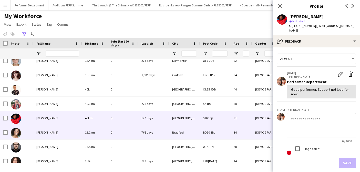
click at [38, 137] on div "Rhiannon Walsh" at bounding box center [57, 132] width 49 height 14
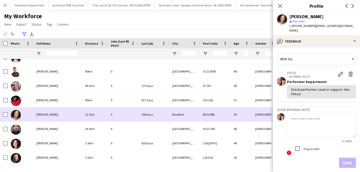
scroll to position [404, 0]
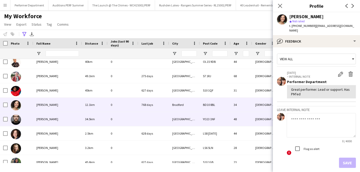
click at [39, 119] on span "Richard Kay" at bounding box center [47, 119] width 22 height 4
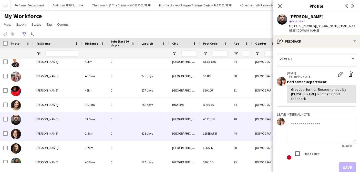
click at [38, 135] on span "Ruth Berkoff" at bounding box center [47, 133] width 22 height 4
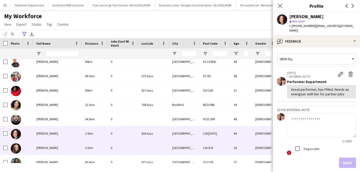
click at [40, 146] on div "Sara Nickson" at bounding box center [57, 148] width 49 height 14
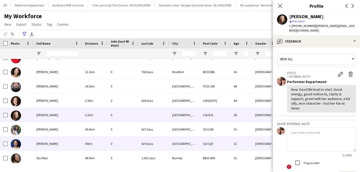
scroll to position [441, 0]
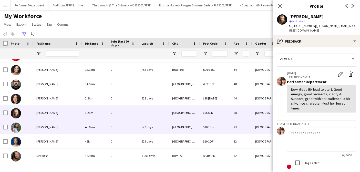
click at [43, 130] on div "Sereen Feroz" at bounding box center [57, 127] width 49 height 14
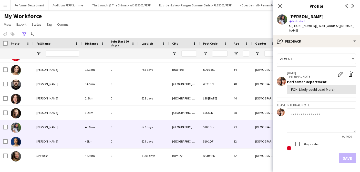
click at [45, 143] on span "Shaan Mottram" at bounding box center [47, 141] width 22 height 4
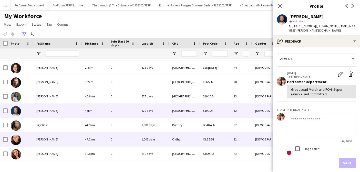
scroll to position [472, 0]
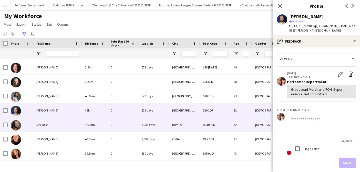
click at [44, 127] on div "Sky West" at bounding box center [57, 125] width 49 height 14
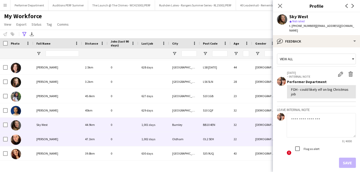
click at [45, 138] on span "Sofi Chadwick" at bounding box center [47, 139] width 22 height 4
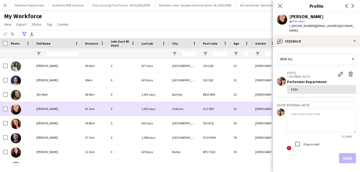
scroll to position [502, 0]
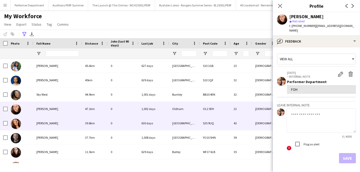
click at [46, 122] on span "Tara Marshall-Unitt" at bounding box center [47, 123] width 22 height 4
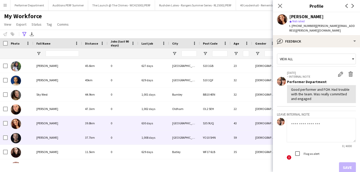
click at [45, 139] on span "Tom Jackson" at bounding box center [47, 138] width 22 height 4
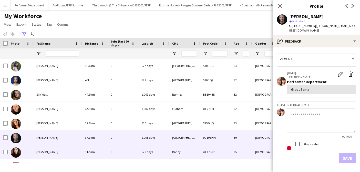
click at [44, 152] on span "Vicki Glover" at bounding box center [47, 152] width 22 height 4
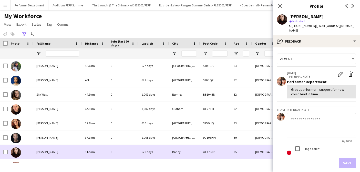
scroll to position [526, 0]
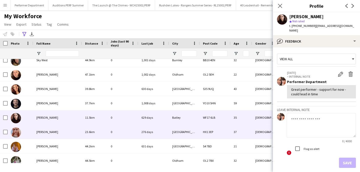
click at [47, 137] on div "Victoria Wickham" at bounding box center [57, 132] width 49 height 14
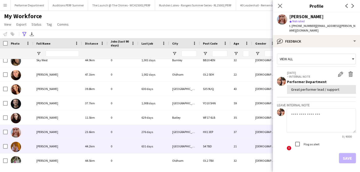
click at [47, 142] on div "Habeebah Khan" at bounding box center [57, 146] width 49 height 14
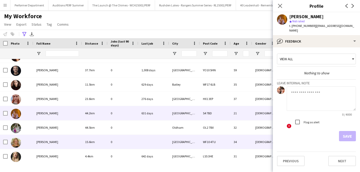
click at [47, 142] on span "Helena Bloomer" at bounding box center [47, 142] width 22 height 4
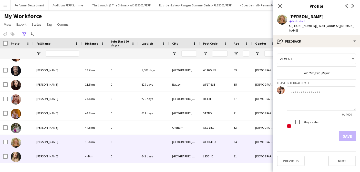
click at [45, 156] on span "Katie Carden" at bounding box center [47, 156] width 22 height 4
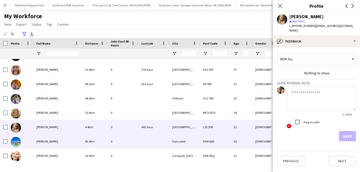
click at [50, 140] on span "Olivia Hepworth" at bounding box center [47, 141] width 22 height 4
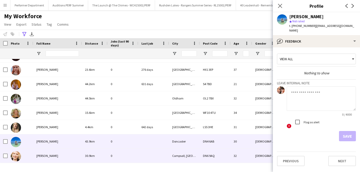
click at [47, 155] on span "Rochelle Halsall" at bounding box center [47, 156] width 22 height 4
